Goal: Find specific page/section: Find specific page/section

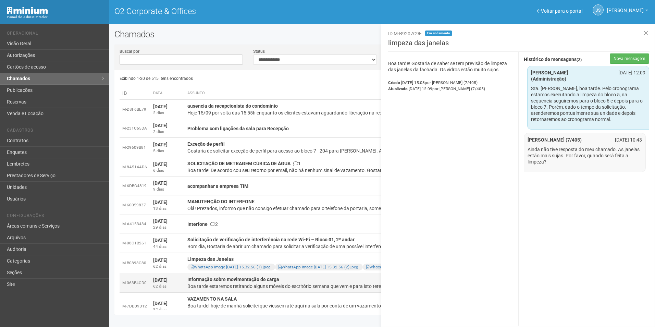
scroll to position [171, 0]
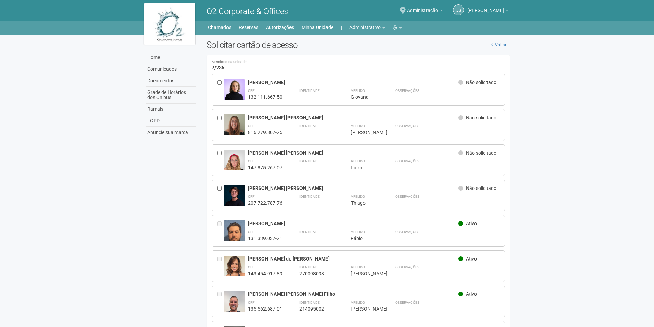
click at [431, 8] on span "Administração" at bounding box center [422, 7] width 31 height 12
click at [356, 31] on link "Administrativo" at bounding box center [368, 28] width 36 height 10
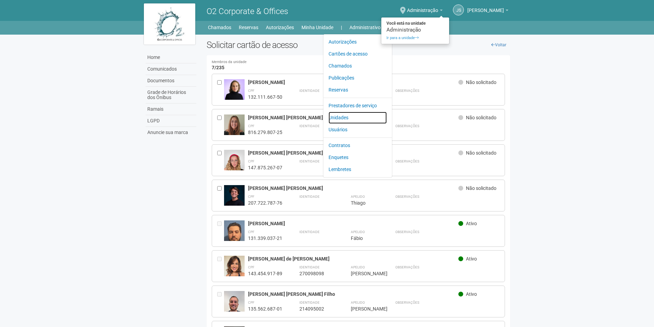
click at [339, 118] on link "Unidades" at bounding box center [358, 118] width 58 height 12
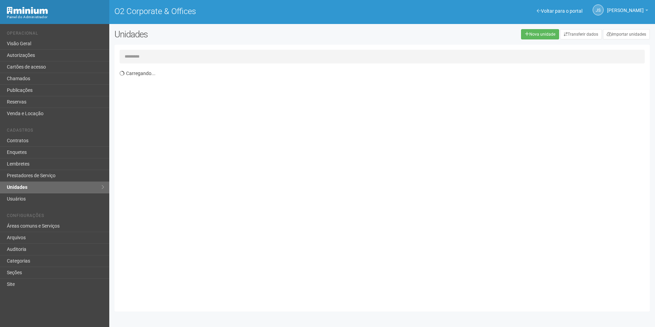
click at [177, 54] on input "text" at bounding box center [382, 57] width 525 height 14
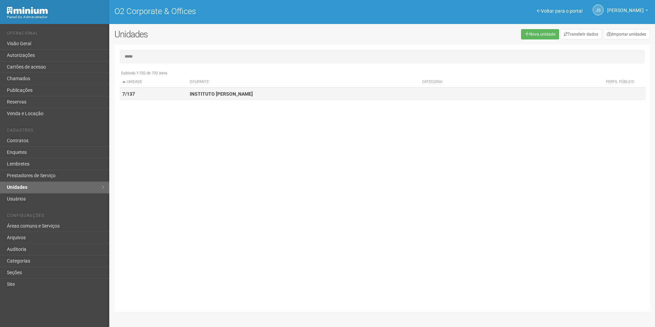
type input "*****"
click at [208, 96] on strong "INSTITUTO ANDREA TEDESCO" at bounding box center [221, 93] width 63 height 5
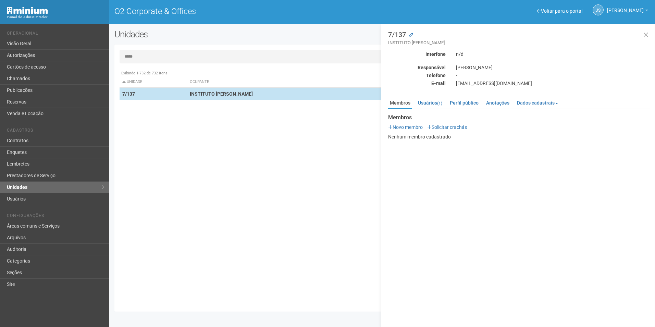
click at [264, 91] on td "INSTITUTO ANDREA TEDESCO" at bounding box center [303, 94] width 232 height 13
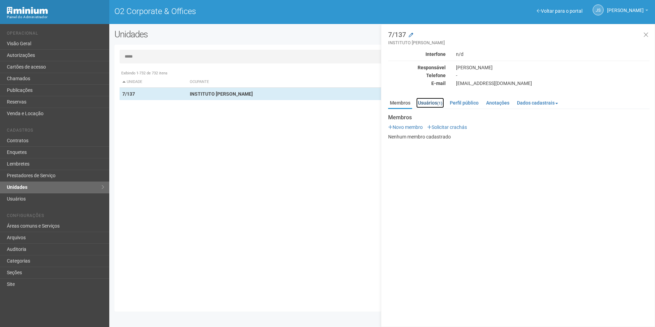
click at [434, 102] on link "Usuários (1)" at bounding box center [430, 103] width 28 height 10
